Goal: Transaction & Acquisition: Download file/media

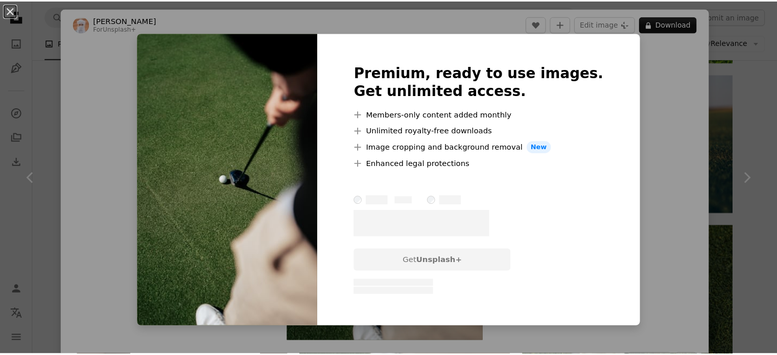
scroll to position [2144, 0]
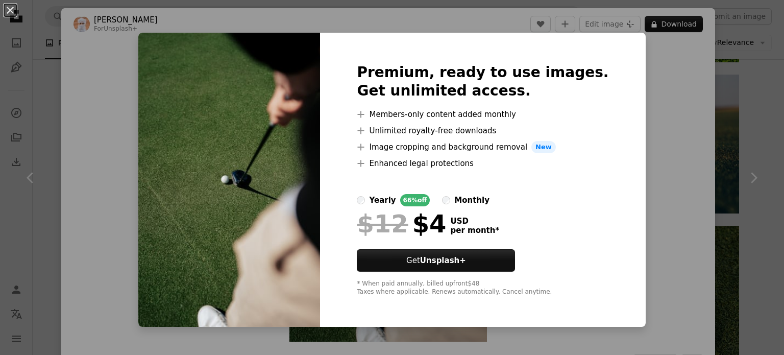
click at [746, 81] on div "An X shape Premium, ready to use images. Get unlimited access. A plus sign Memb…" at bounding box center [392, 177] width 784 height 355
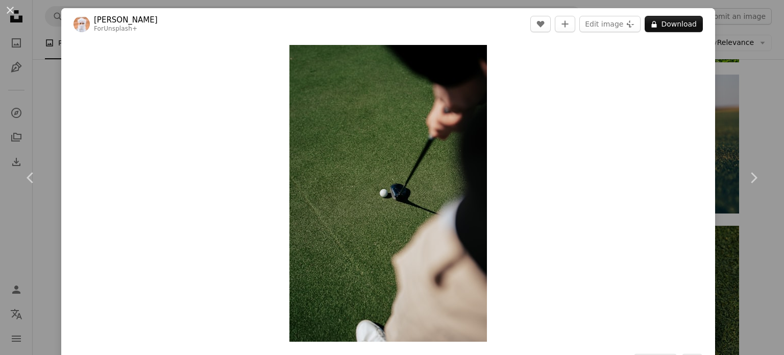
click at [754, 92] on div "An X shape Chevron left Chevron right Ahmed For Unsplash+ A heart A plus sign E…" at bounding box center [392, 177] width 784 height 355
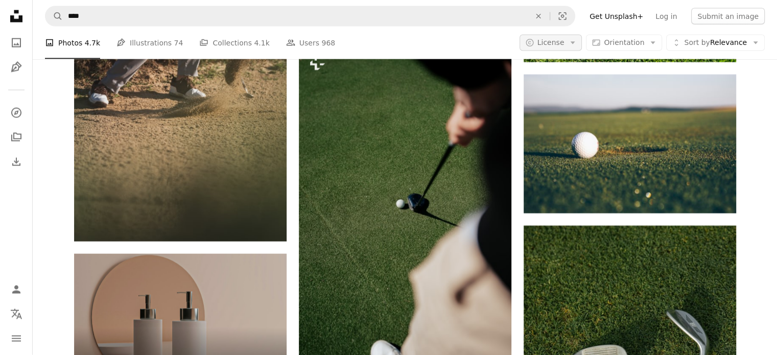
click at [564, 44] on span "License" at bounding box center [550, 42] width 27 height 8
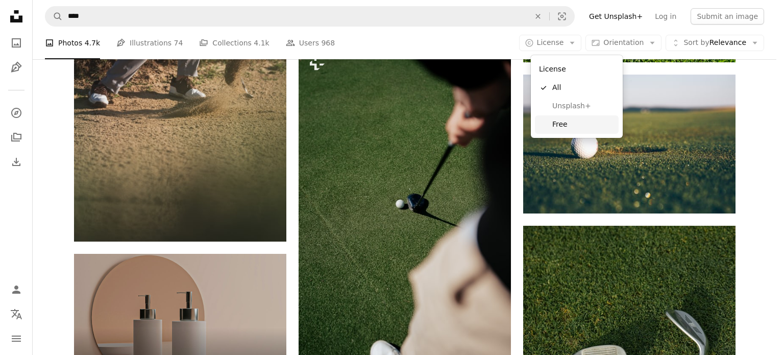
click at [561, 126] on span "Free" at bounding box center [583, 124] width 62 height 10
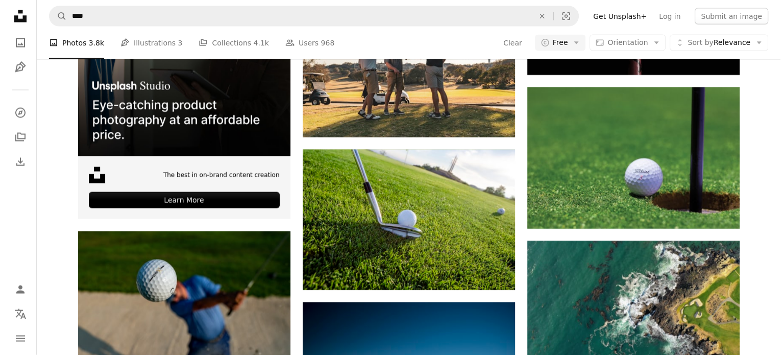
scroll to position [7659, 0]
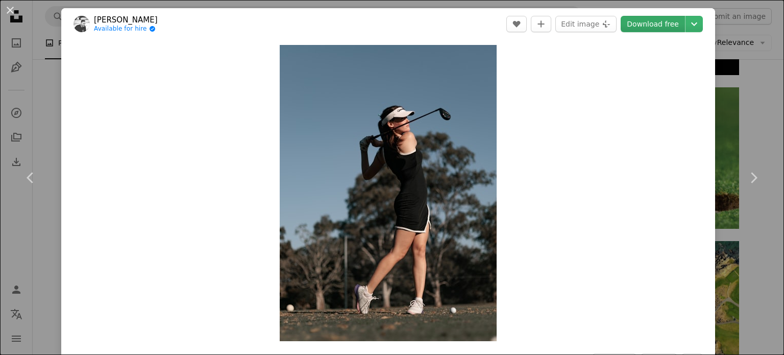
click at [658, 23] on link "Download free" at bounding box center [653, 24] width 64 height 16
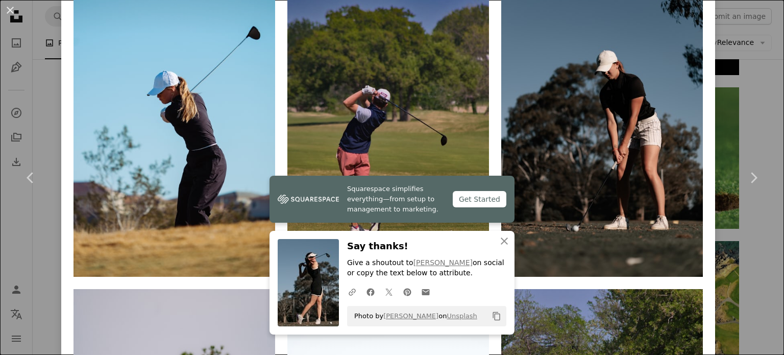
scroll to position [970, 0]
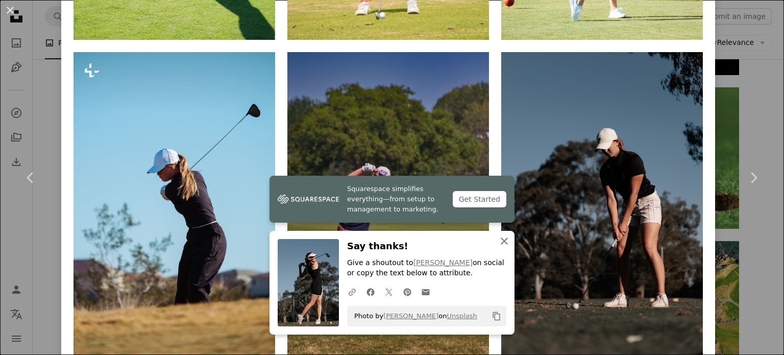
click at [499, 244] on icon "An X shape" at bounding box center [504, 241] width 12 height 12
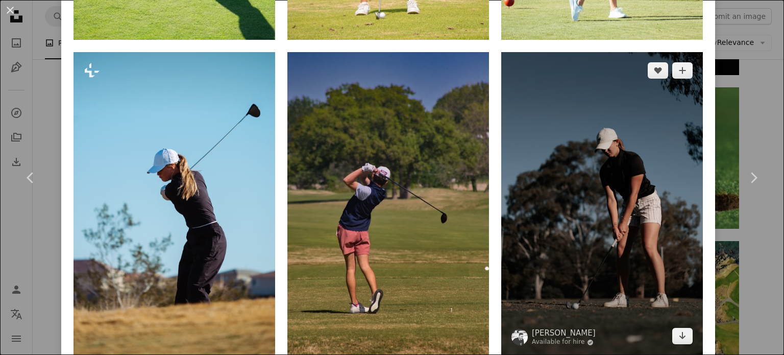
click at [625, 129] on img at bounding box center [602, 203] width 202 height 303
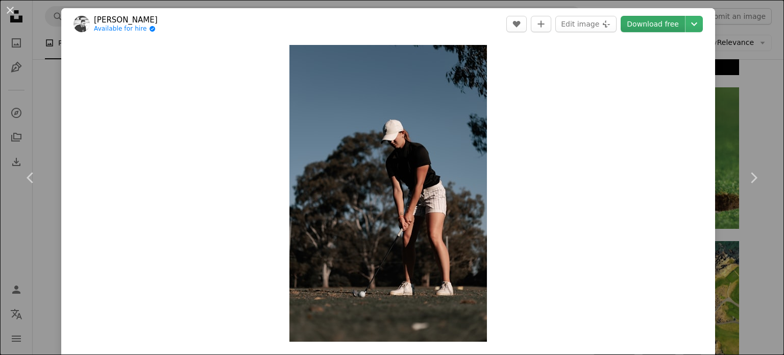
click at [636, 24] on link "Download free" at bounding box center [653, 24] width 64 height 16
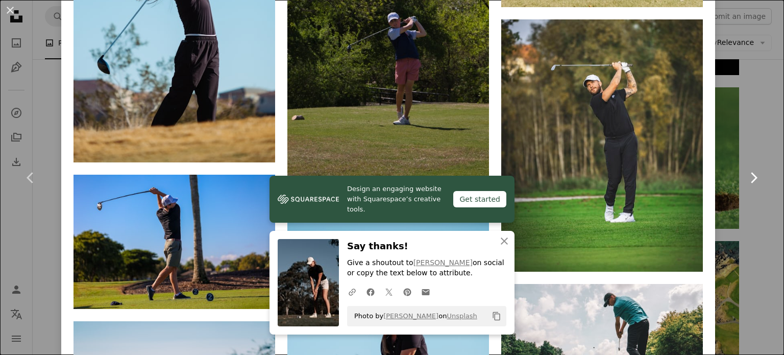
scroll to position [3063, 0]
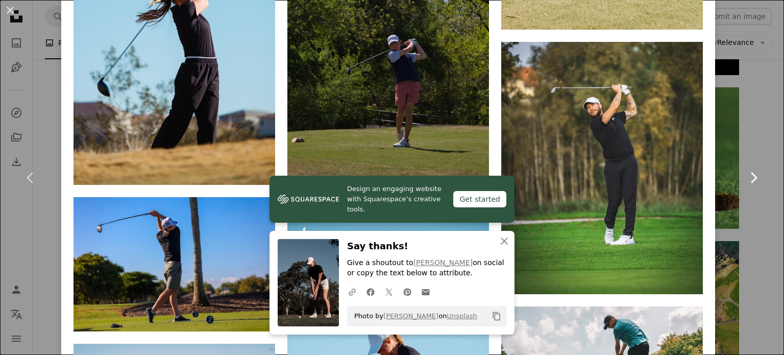
click at [749, 130] on link "Chevron right" at bounding box center [753, 178] width 61 height 98
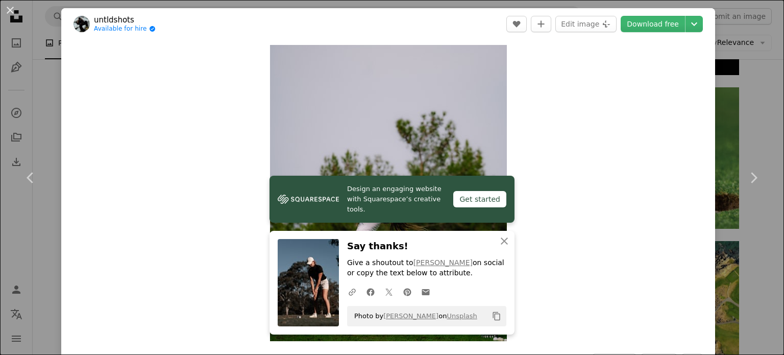
click at [45, 103] on div "An X shape Chevron left Chevron right untldshots Available for hire A checkmark…" at bounding box center [392, 177] width 784 height 355
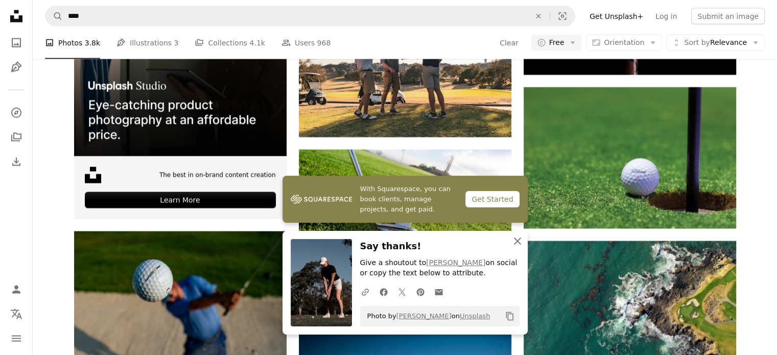
click at [518, 241] on icon "An X shape" at bounding box center [517, 241] width 12 height 12
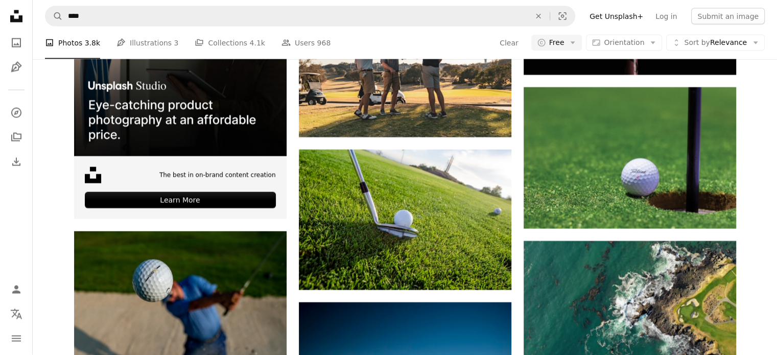
scroll to position [14347, 0]
